Goal: Transaction & Acquisition: Purchase product/service

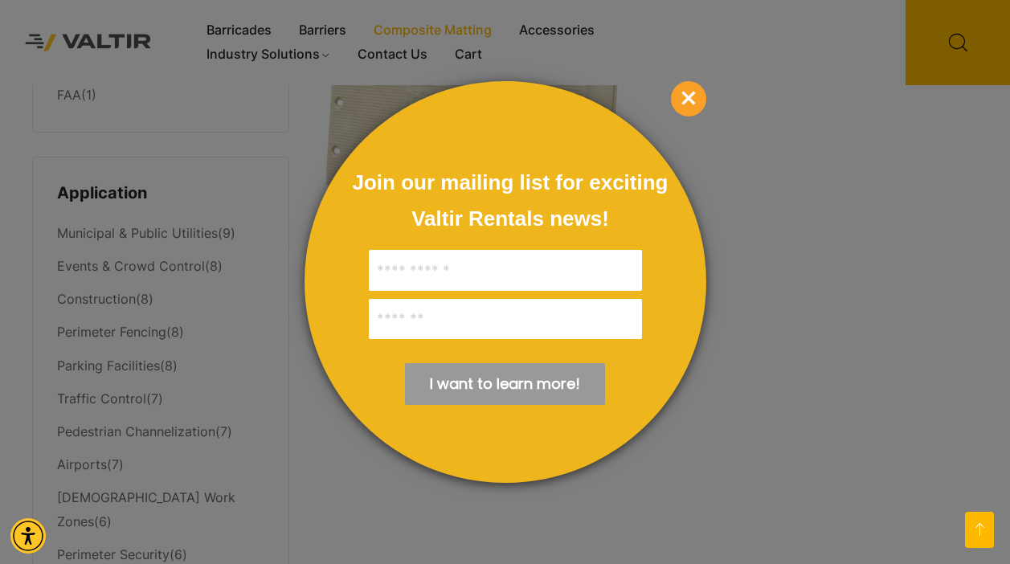
scroll to position [496, 0]
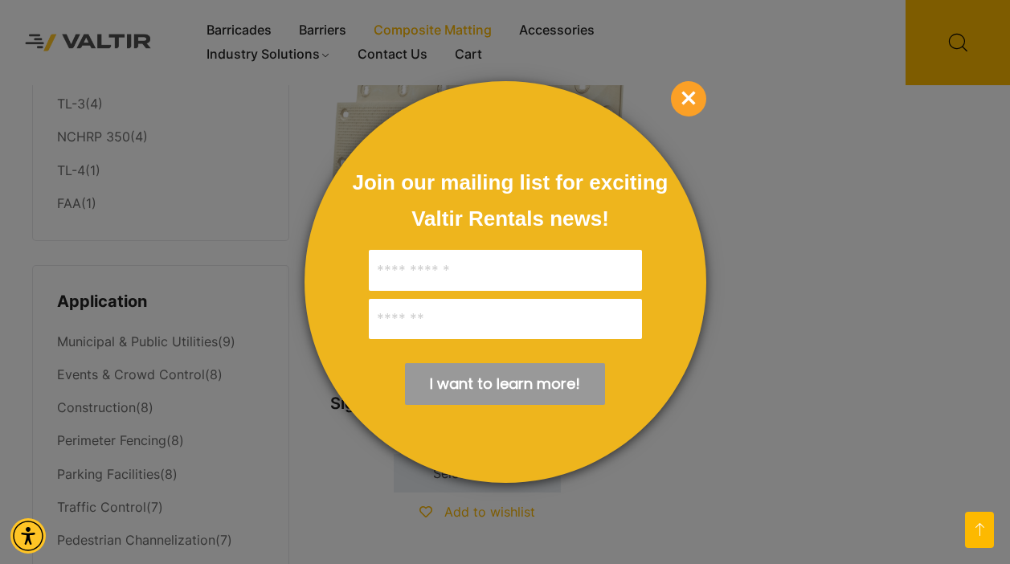
click at [686, 96] on span "×" at bounding box center [688, 98] width 35 height 35
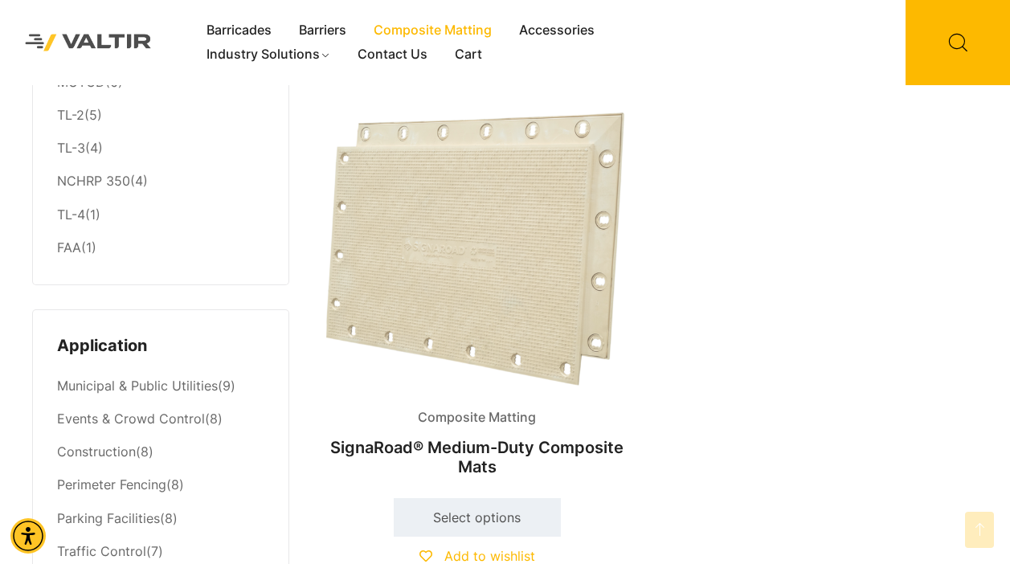
scroll to position [490, 0]
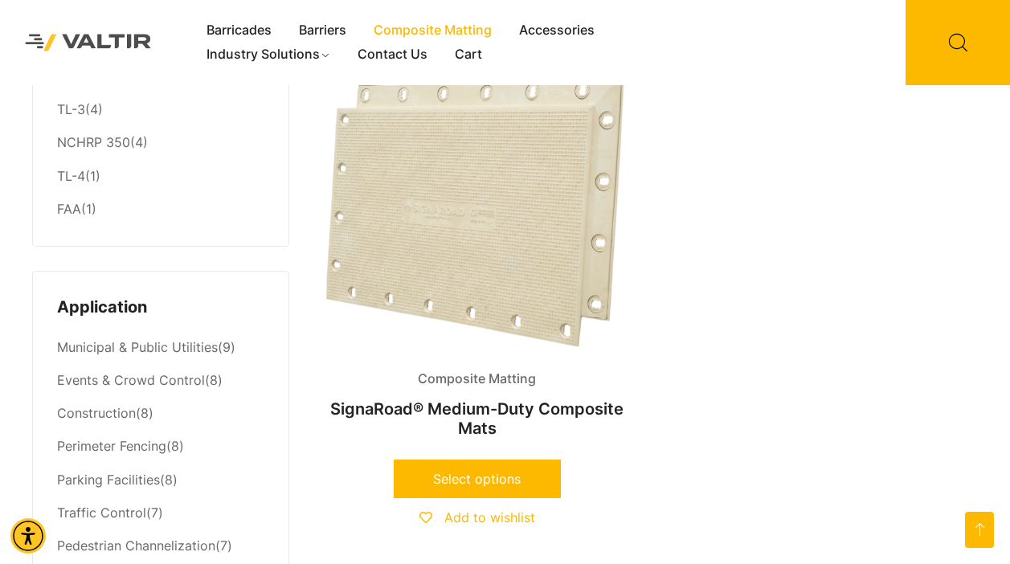
click at [463, 479] on link "Select options" at bounding box center [477, 478] width 167 height 39
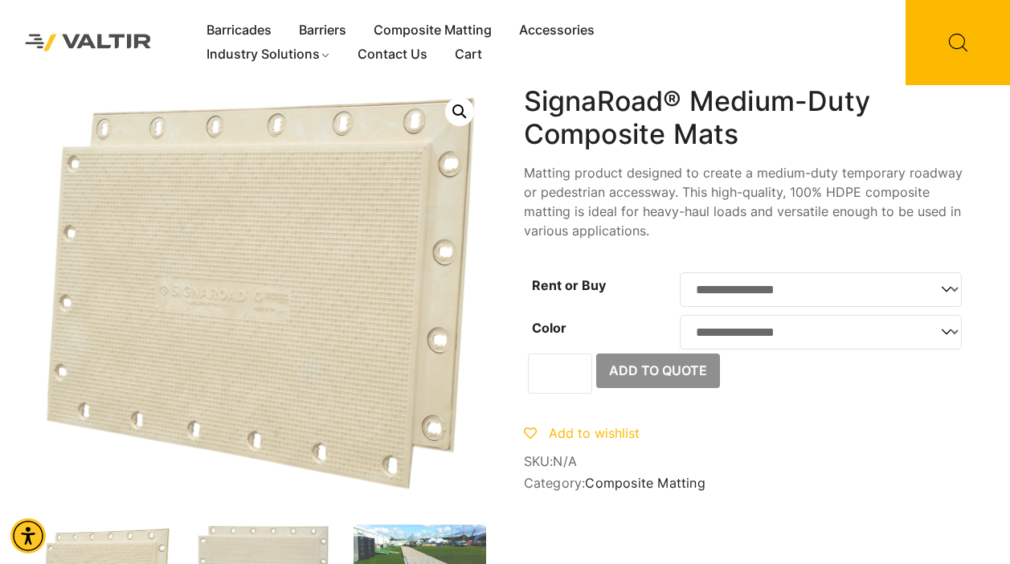
click at [946, 337] on select "**********" at bounding box center [821, 332] width 282 height 35
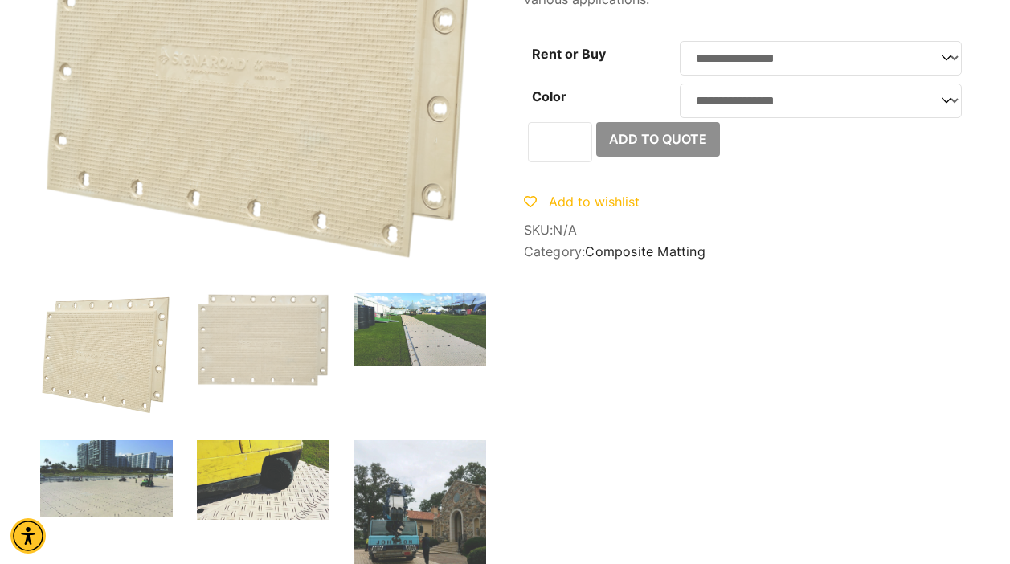
scroll to position [292, 0]
